Goal: Task Accomplishment & Management: Manage account settings

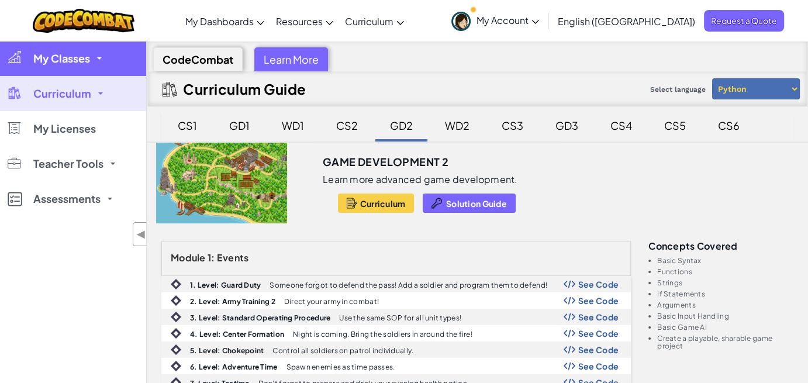
click at [75, 62] on span "My Classes" at bounding box center [61, 58] width 57 height 11
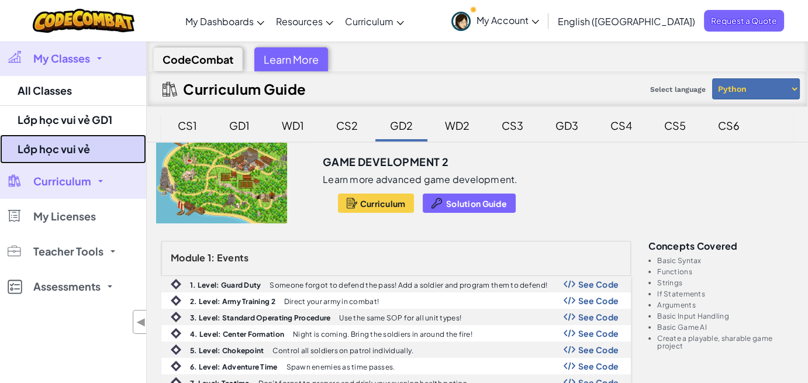
click at [88, 143] on link "Lớp học vui vẻ" at bounding box center [73, 149] width 146 height 29
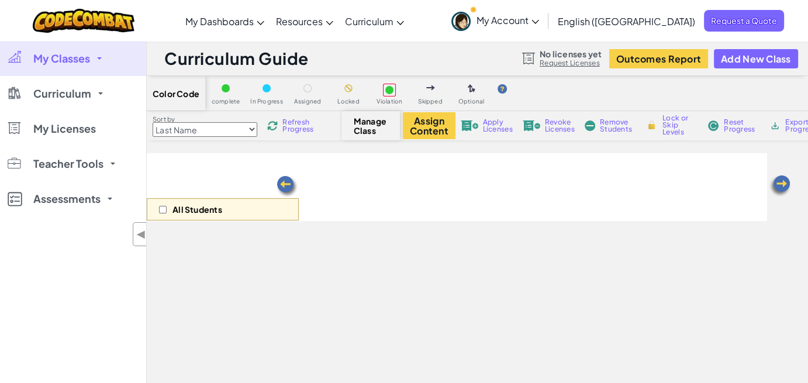
select select "5789587aad86a6efb573701f"
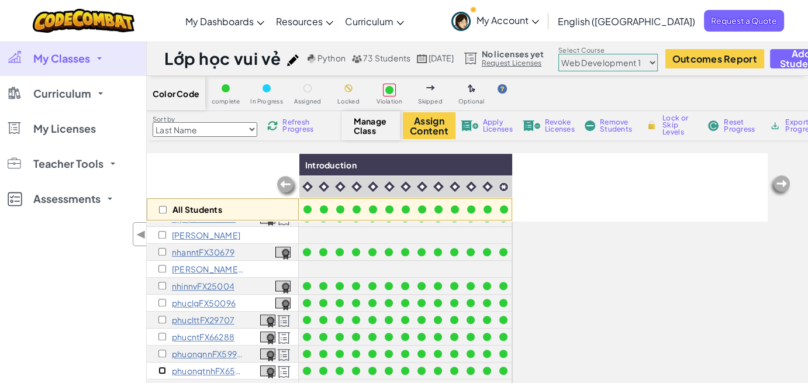
click at [161, 371] on input "checkbox" at bounding box center [162, 371] width 8 height 8
checkbox input "true"
click at [429, 123] on button "Assign Content" at bounding box center [429, 125] width 53 height 27
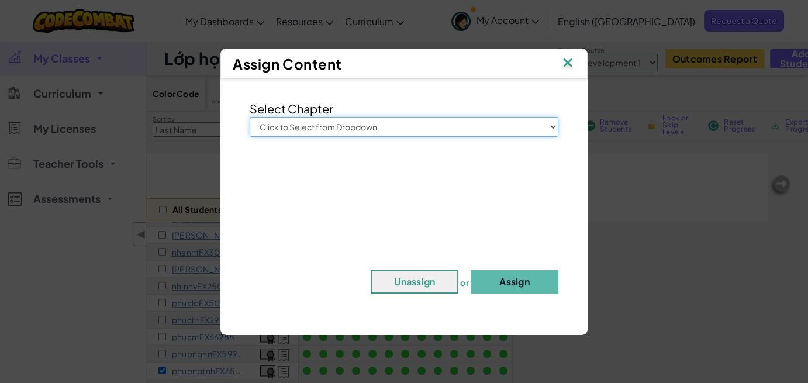
click at [550, 130] on select "Click to Select from Dropdown Junior Introduction to Computer Science Game Deve…" at bounding box center [404, 127] width 309 height 20
select select "Web Development 2"
click at [250, 117] on select "Click to Select from Dropdown Junior Introduction to Computer Science Game Deve…" at bounding box center [404, 127] width 309 height 20
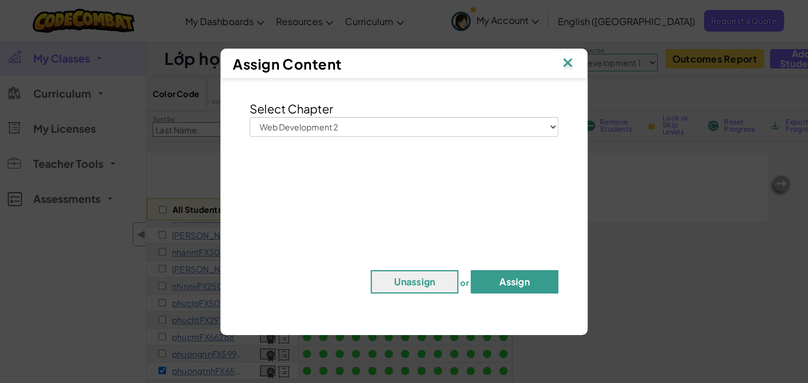
click at [515, 280] on button "Assign" at bounding box center [515, 281] width 88 height 23
